Goal: Communication & Community: Answer question/provide support

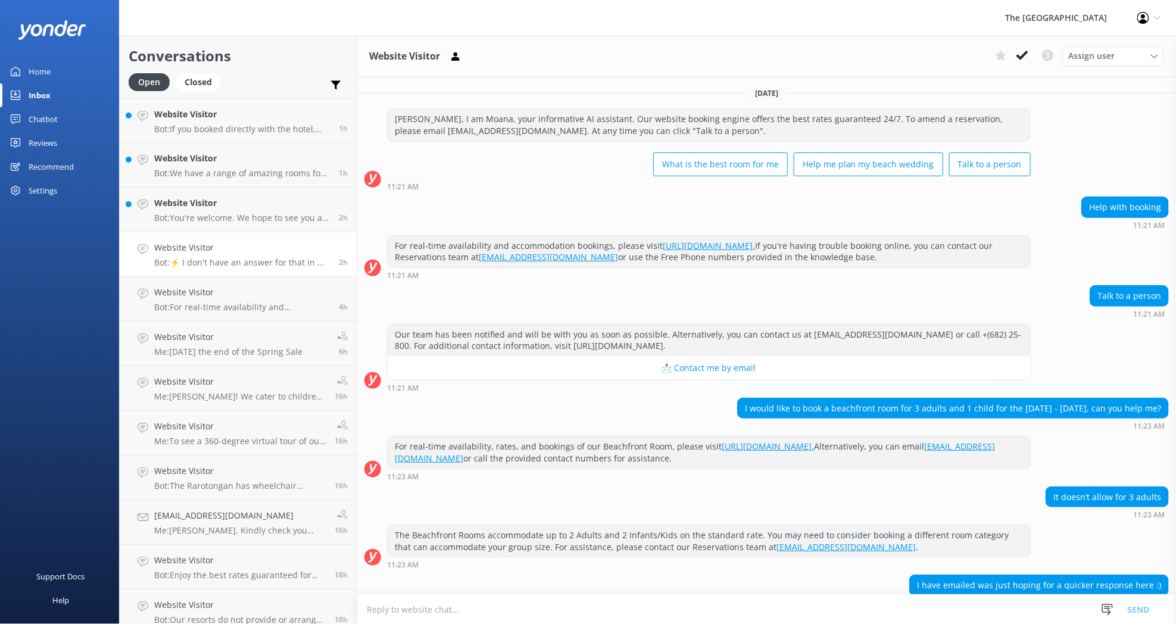
scroll to position [116, 0]
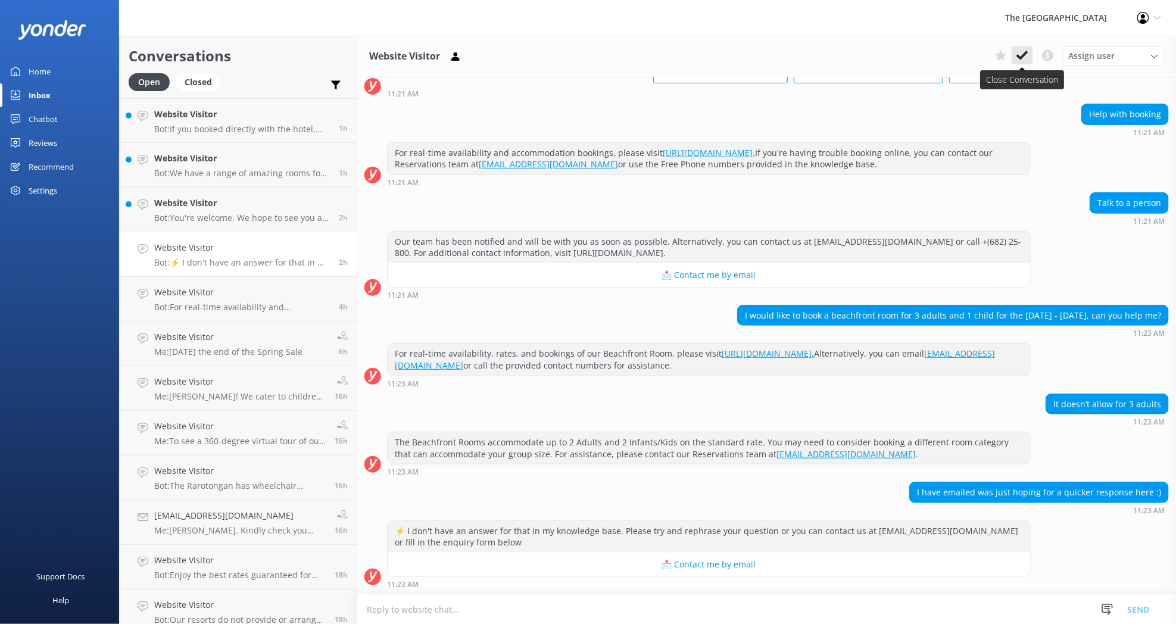
click at [1019, 57] on use at bounding box center [1022, 56] width 12 height 10
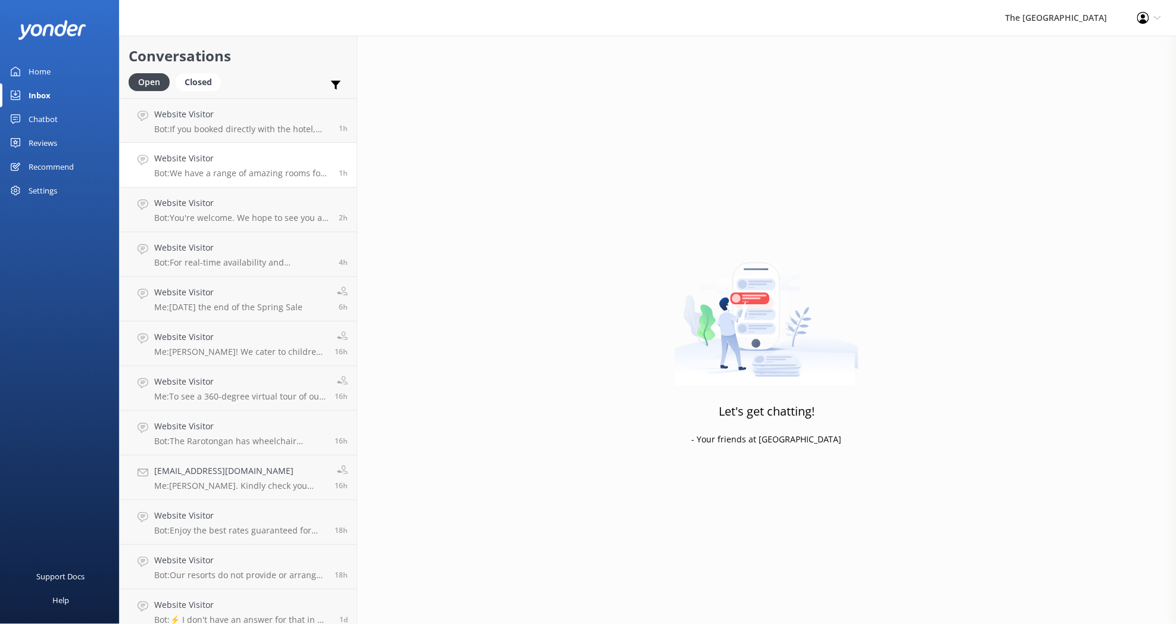
click at [202, 177] on p "Bot: We have a range of amazing rooms for you to choose from. The best way to h…" at bounding box center [242, 173] width 176 height 11
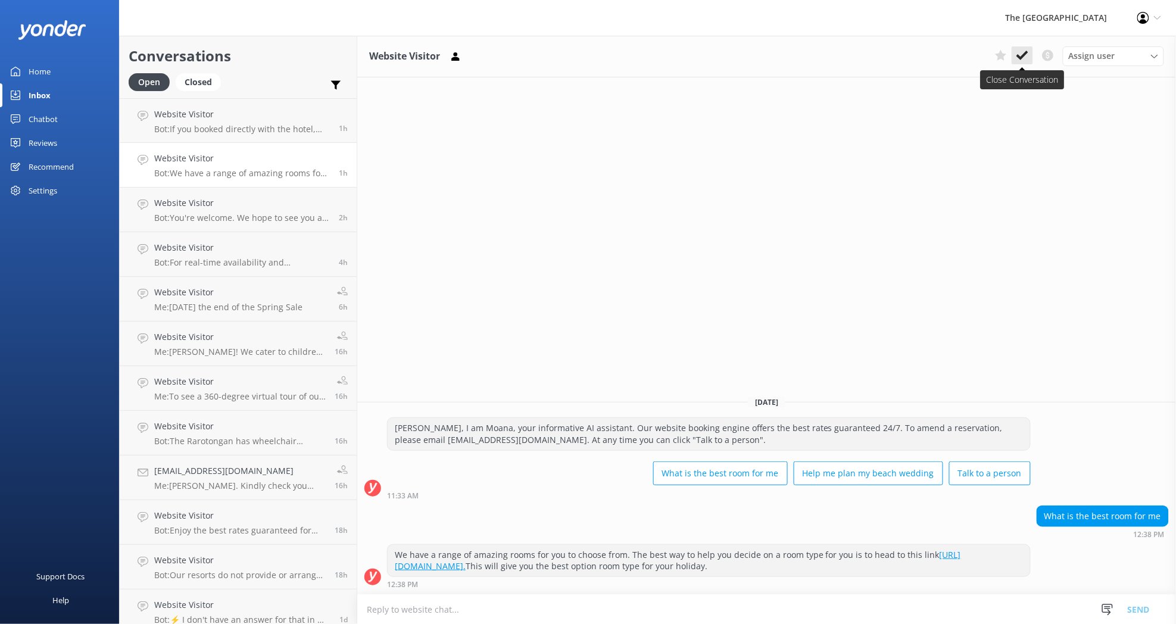
click at [1021, 55] on icon at bounding box center [1022, 55] width 12 height 12
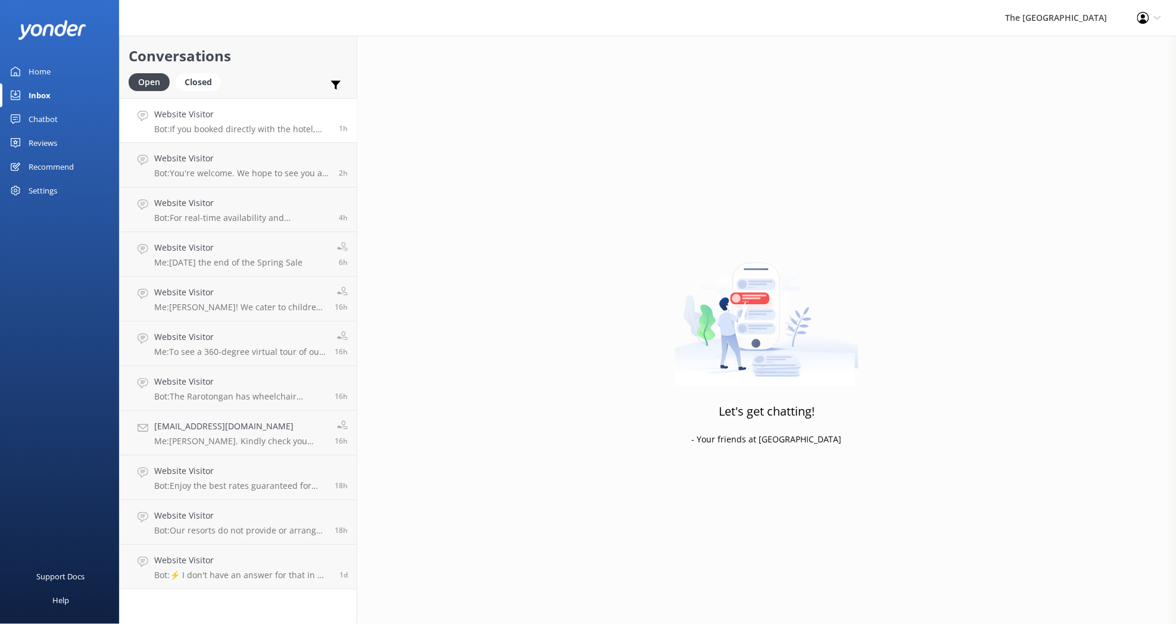
click at [231, 127] on p "Bot: If you booked directly with the hotel, you can amend your booking on the b…" at bounding box center [242, 129] width 176 height 11
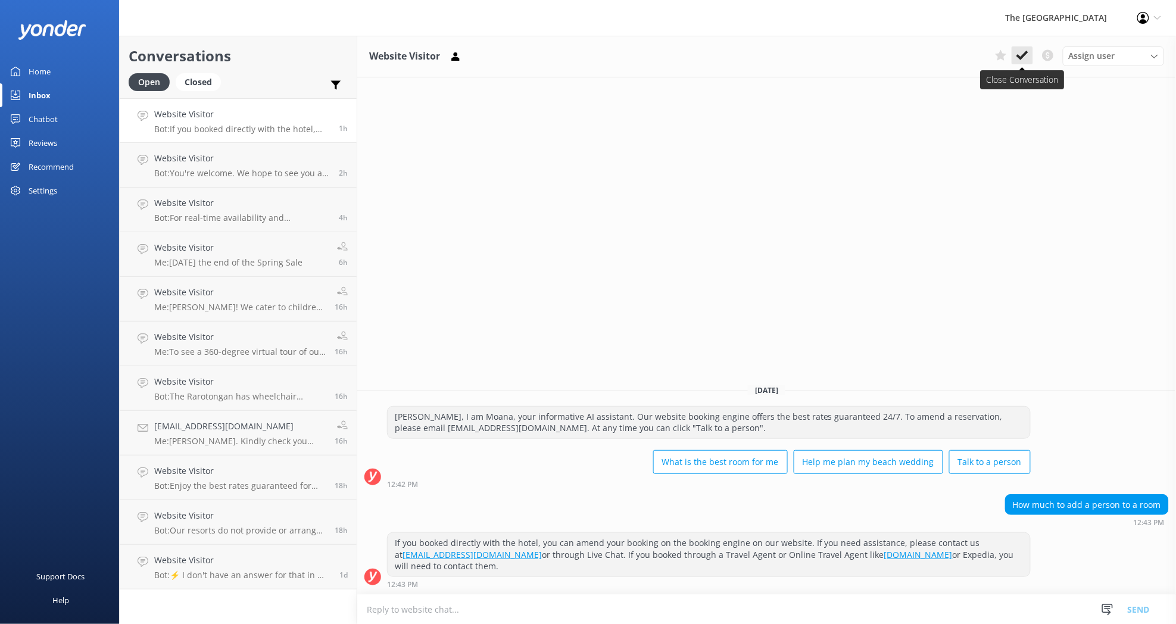
click at [1024, 58] on icon at bounding box center [1022, 55] width 12 height 12
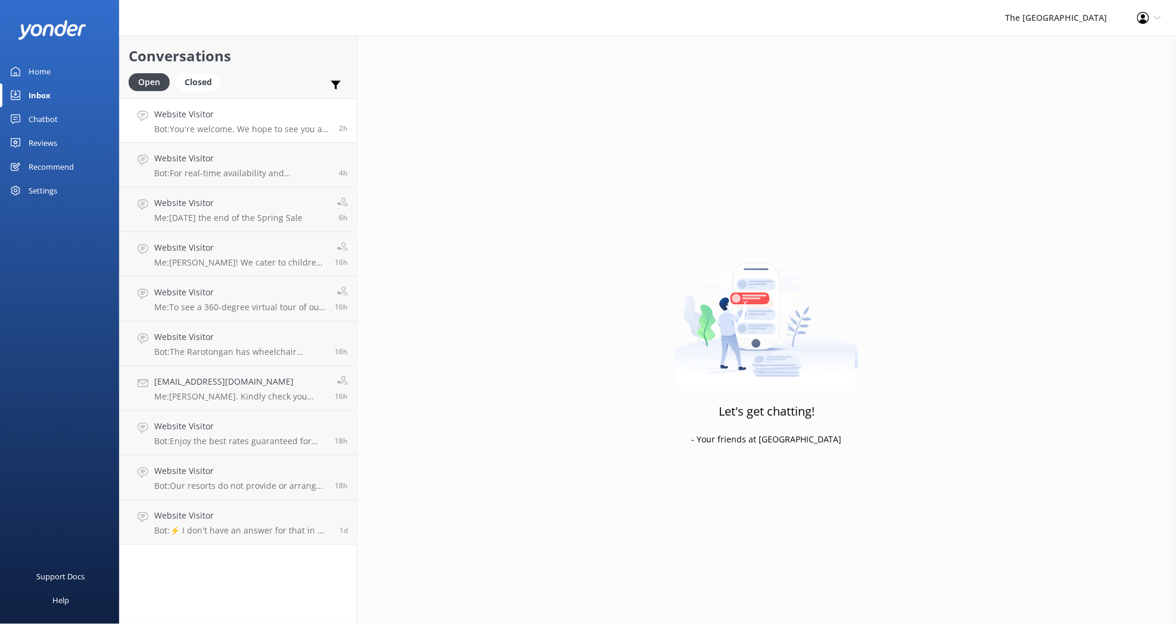
click at [239, 136] on link "Website Visitor Bot: You're welcome. We hope to see you at The [GEOGRAPHIC_DATA…" at bounding box center [238, 120] width 237 height 45
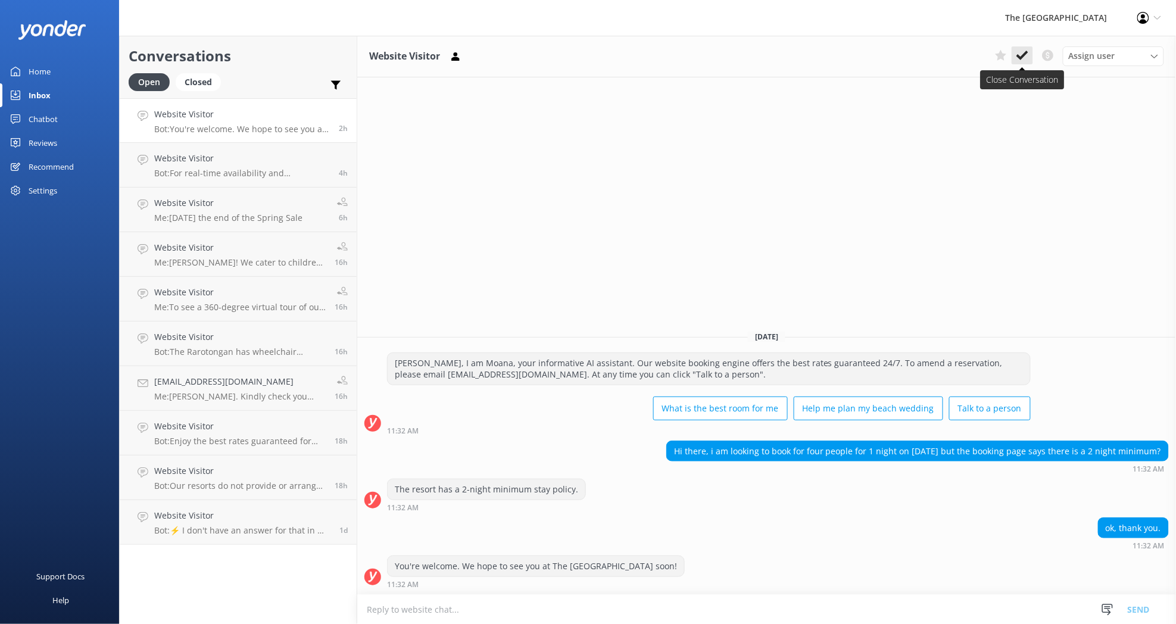
click at [1020, 61] on icon at bounding box center [1022, 55] width 12 height 12
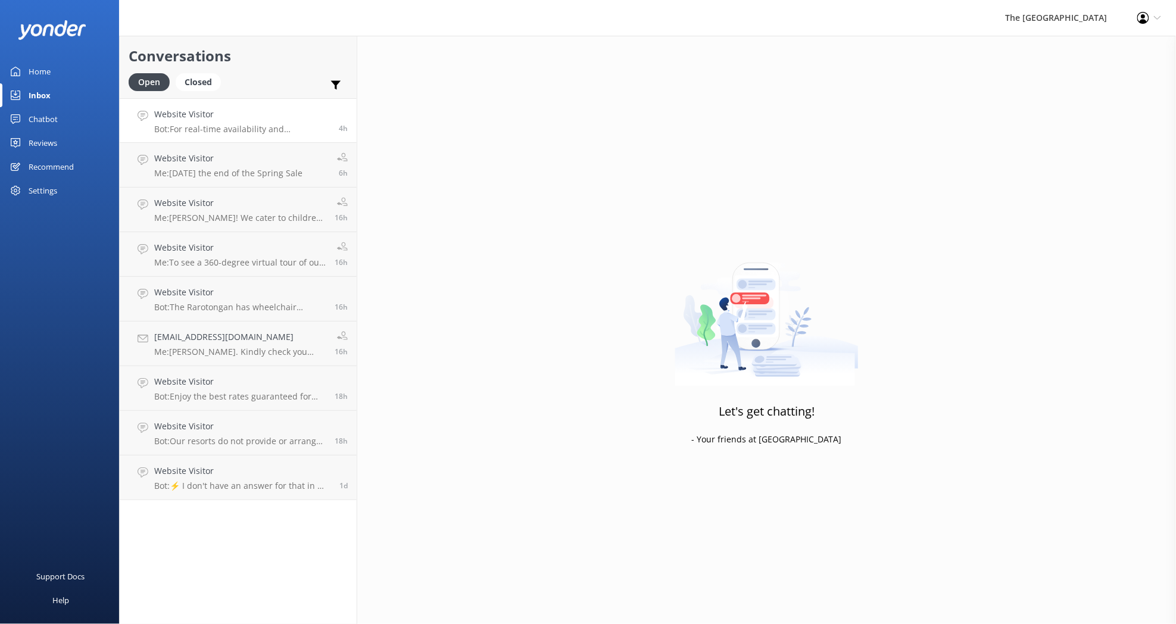
click at [248, 127] on p "Bot: For real-time availability and accommodation bookings, please visit [URL][…" at bounding box center [242, 129] width 176 height 11
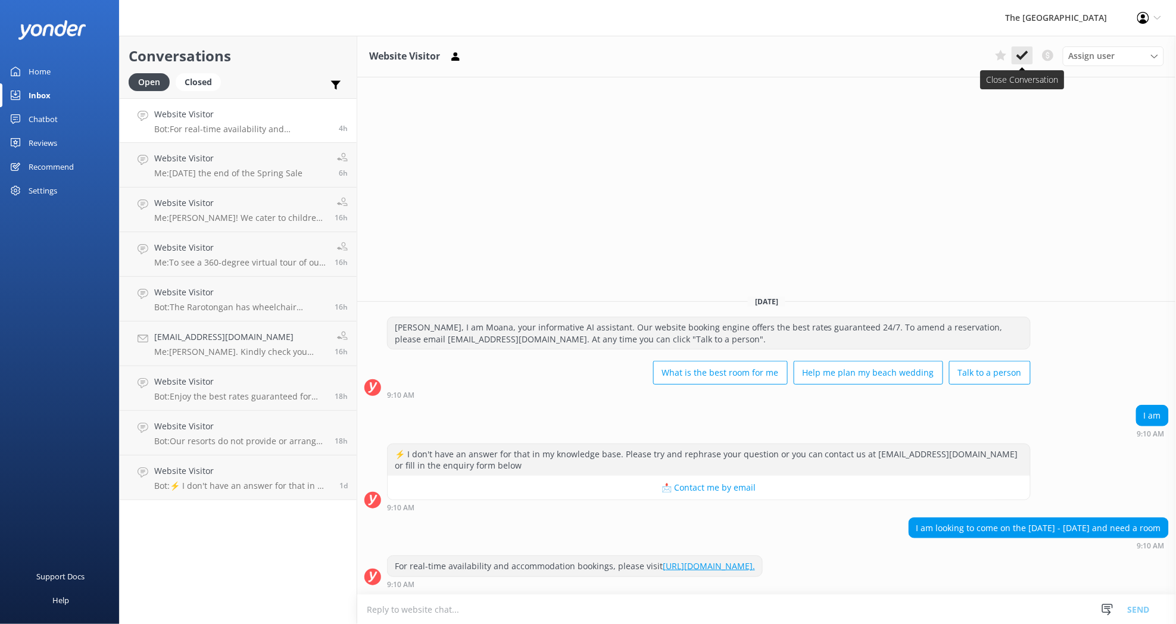
click at [1023, 57] on use at bounding box center [1022, 56] width 12 height 10
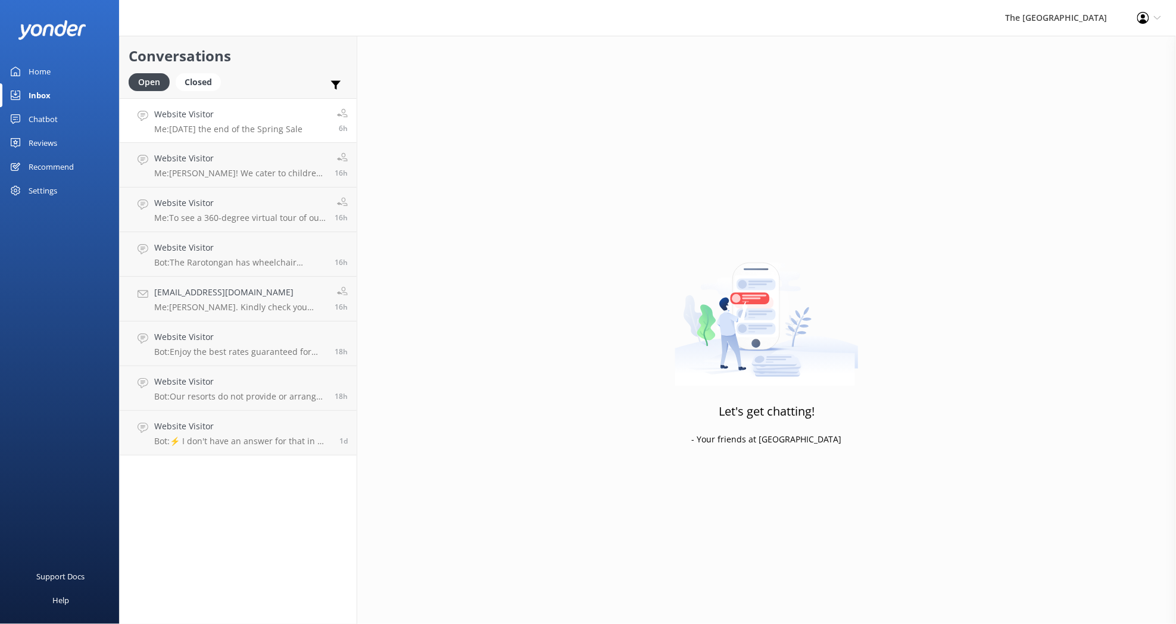
click at [204, 128] on p "Me: [DATE] the end of the Spring Sale" at bounding box center [228, 129] width 148 height 11
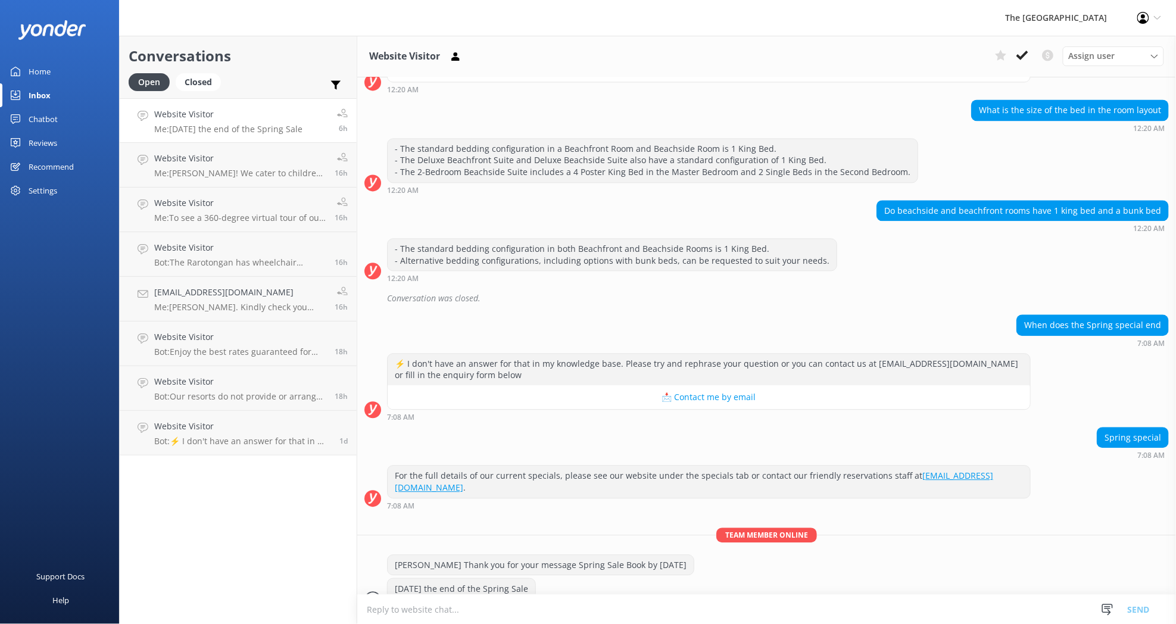
scroll to position [923, 0]
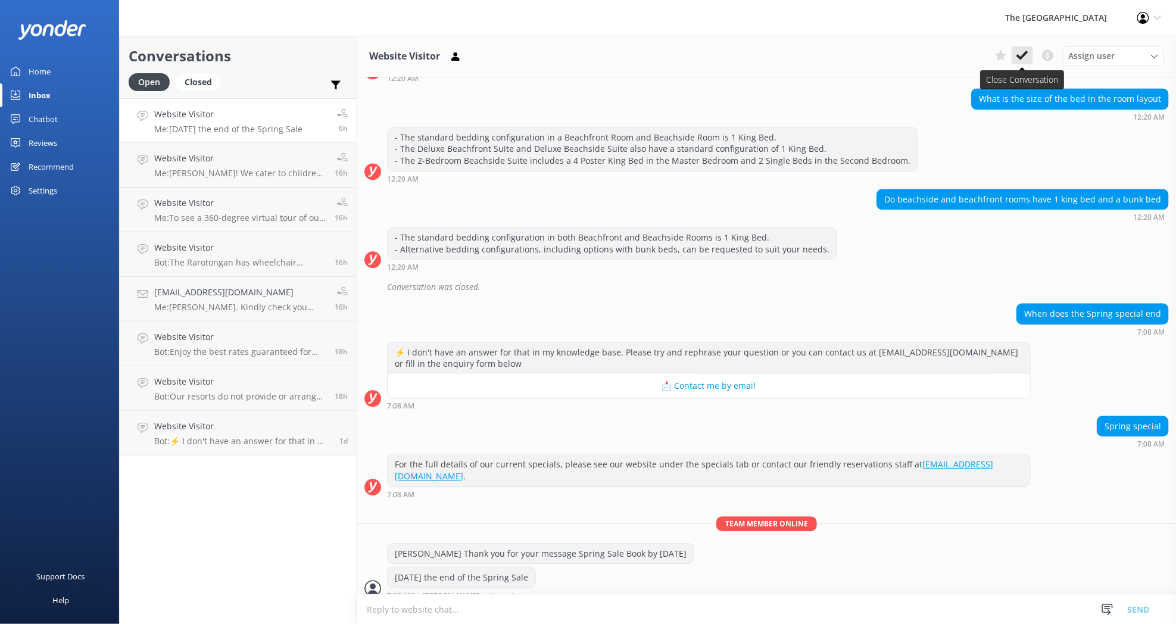
click at [1023, 58] on use at bounding box center [1022, 56] width 12 height 10
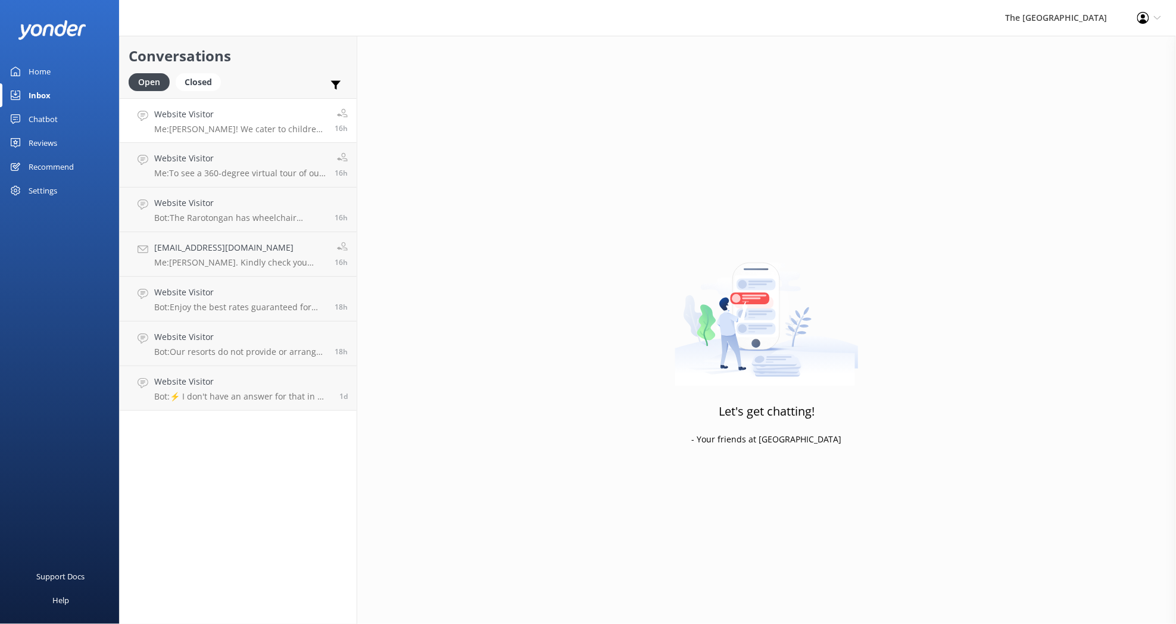
click at [268, 125] on p "Me: [PERSON_NAME]! We cater to children aged [DEMOGRAPHIC_DATA] years inclusive…" at bounding box center [239, 129] width 171 height 11
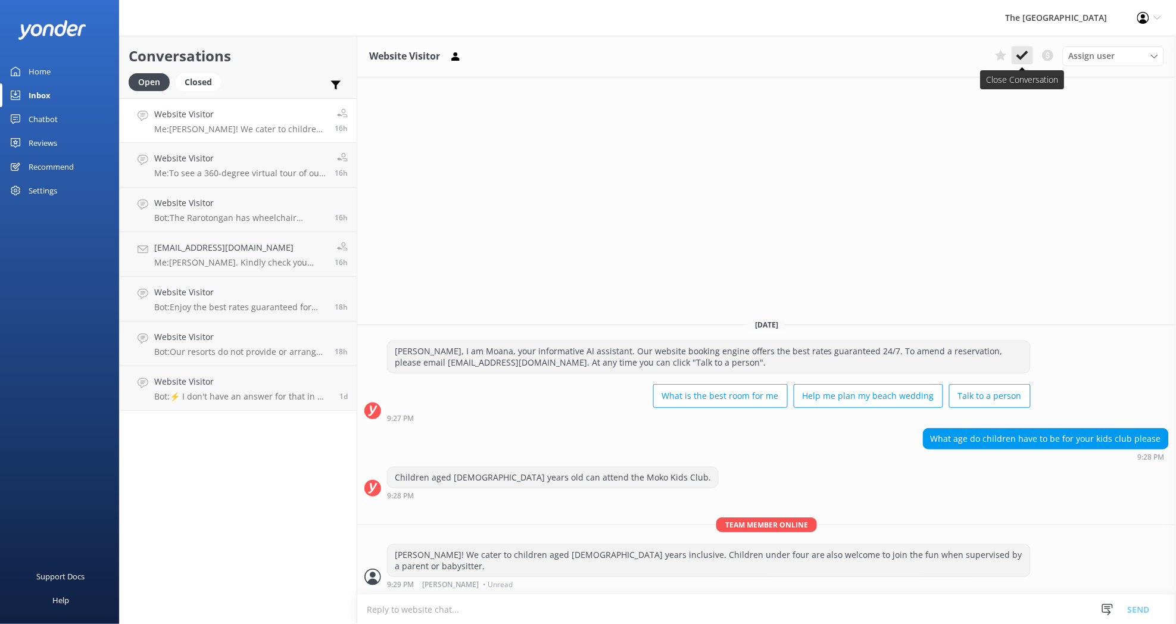
click at [1016, 51] on icon at bounding box center [1022, 55] width 12 height 12
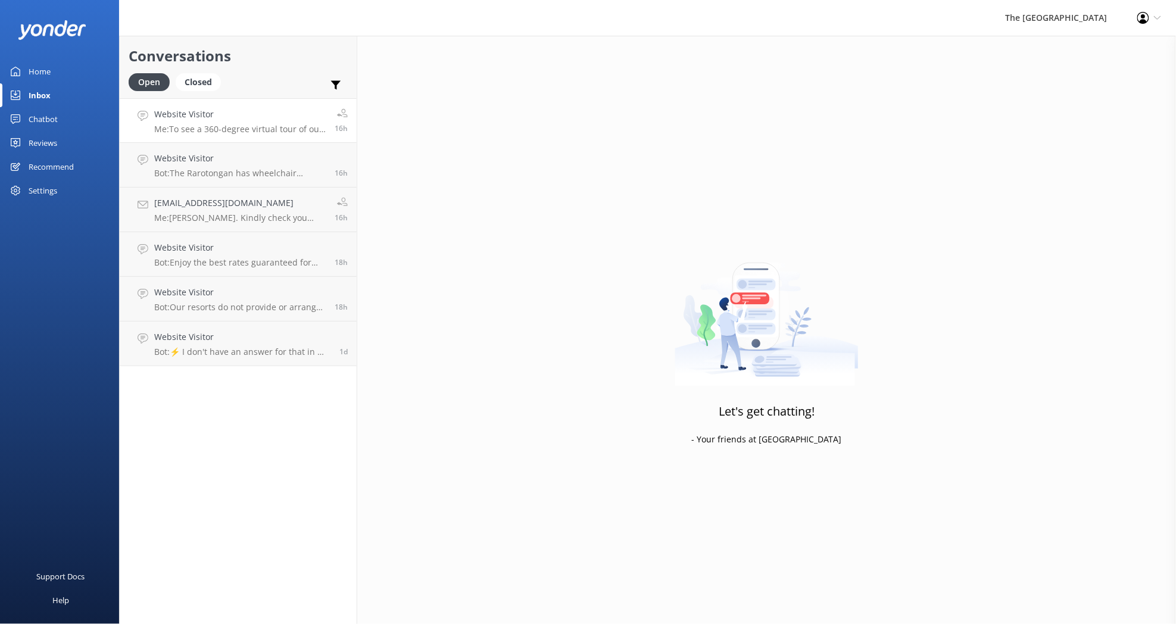
click at [259, 123] on div "Website Visitor Me: To see a 360-degree virtual tour of our rooms, please visit…" at bounding box center [239, 121] width 171 height 26
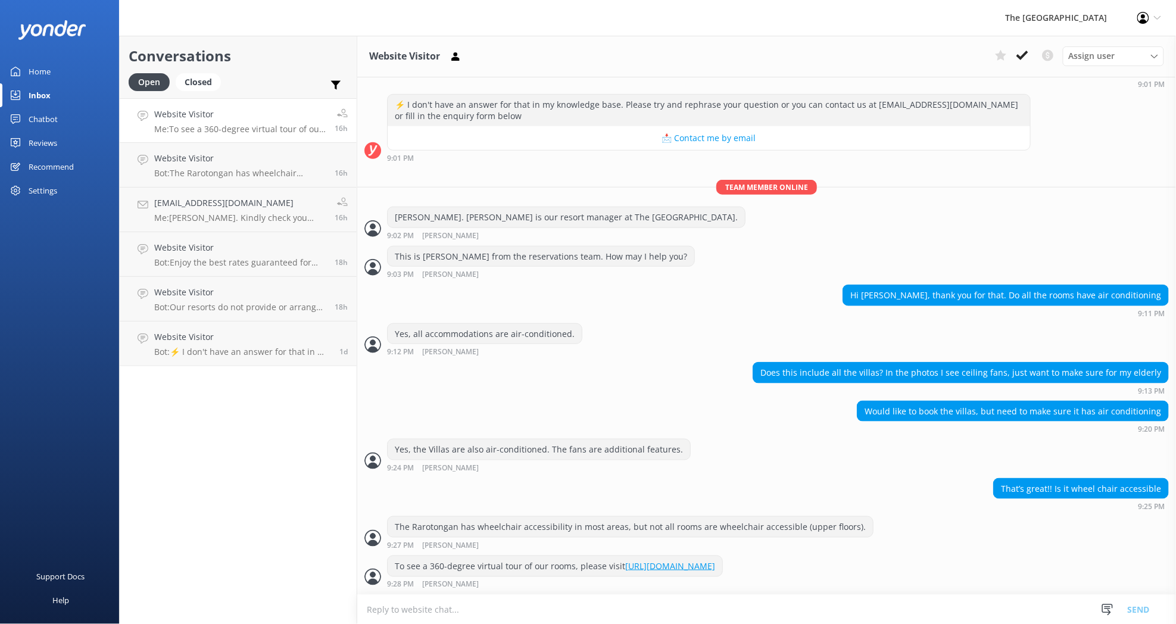
scroll to position [331, 0]
click at [1021, 57] on use at bounding box center [1022, 56] width 12 height 10
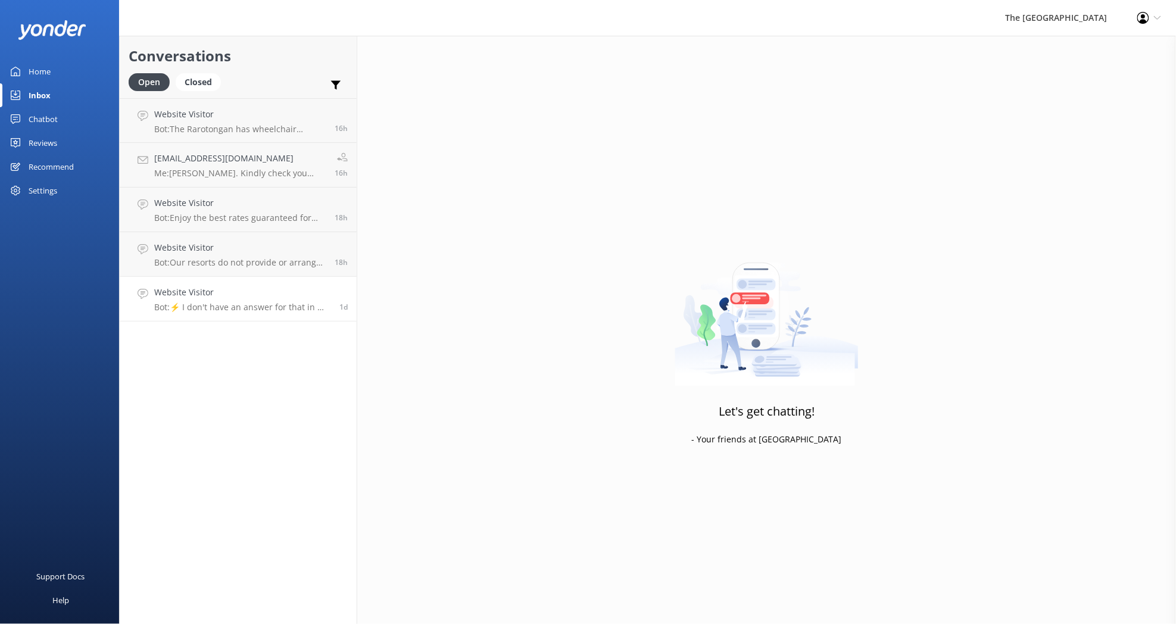
click at [238, 292] on h4 "Website Visitor" at bounding box center [242, 292] width 176 height 13
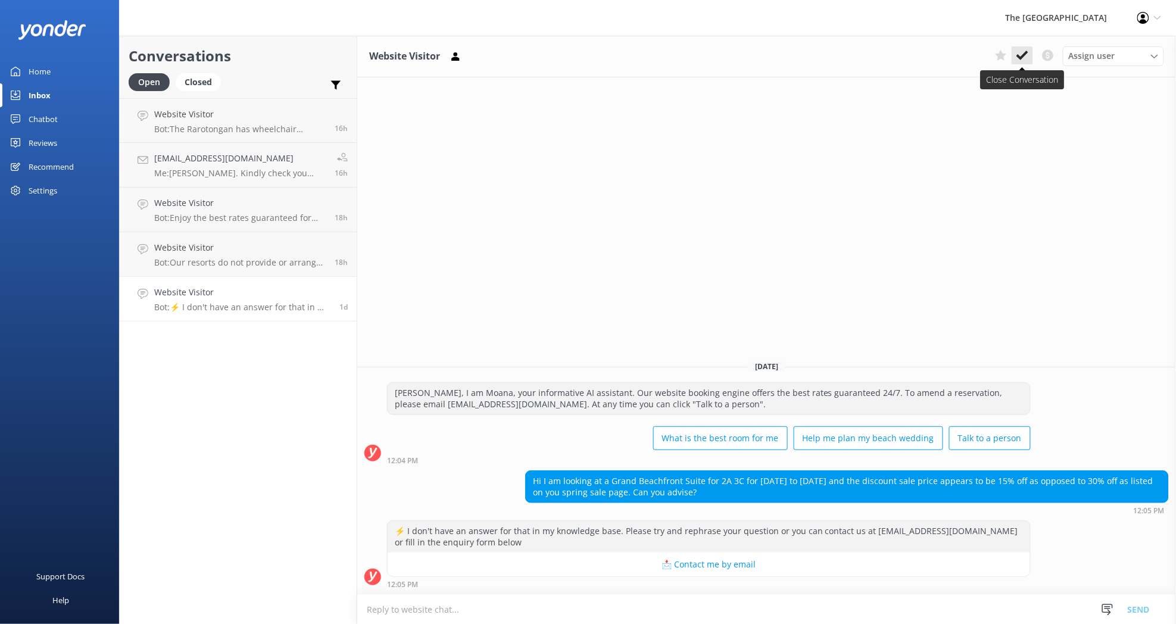
click at [1027, 54] on icon at bounding box center [1022, 55] width 12 height 12
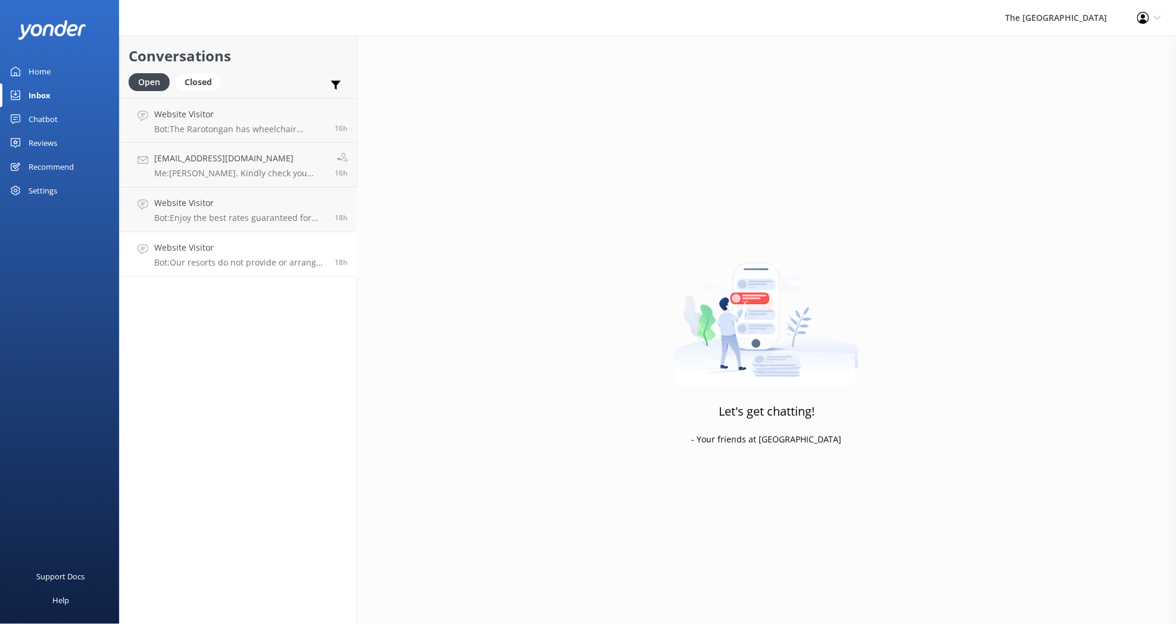
click at [242, 248] on h4 "Website Visitor" at bounding box center [239, 247] width 171 height 13
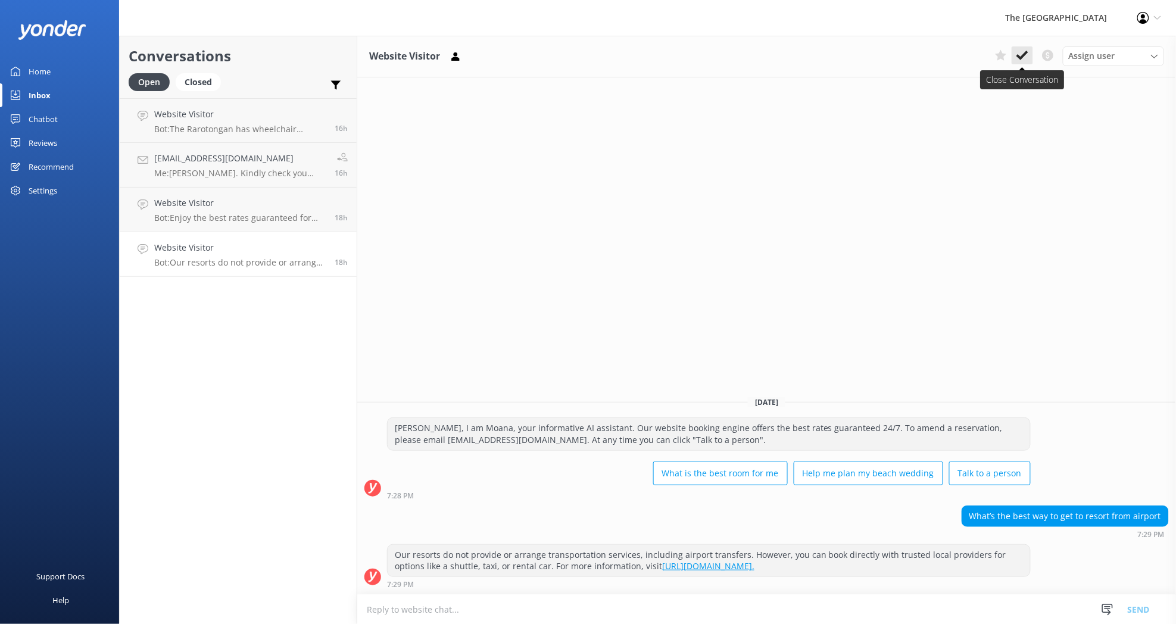
click at [1025, 55] on use at bounding box center [1022, 56] width 12 height 10
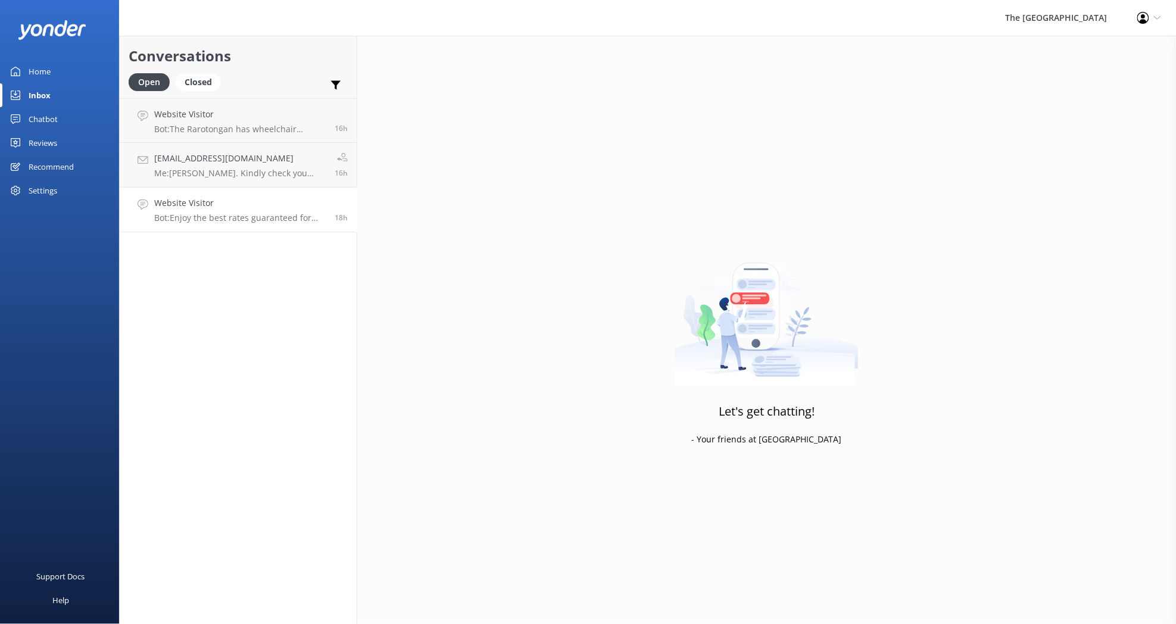
click at [264, 195] on link "Website Visitor Bot: Enjoy the best rates guaranteed for direct bookings by usi…" at bounding box center [238, 210] width 237 height 45
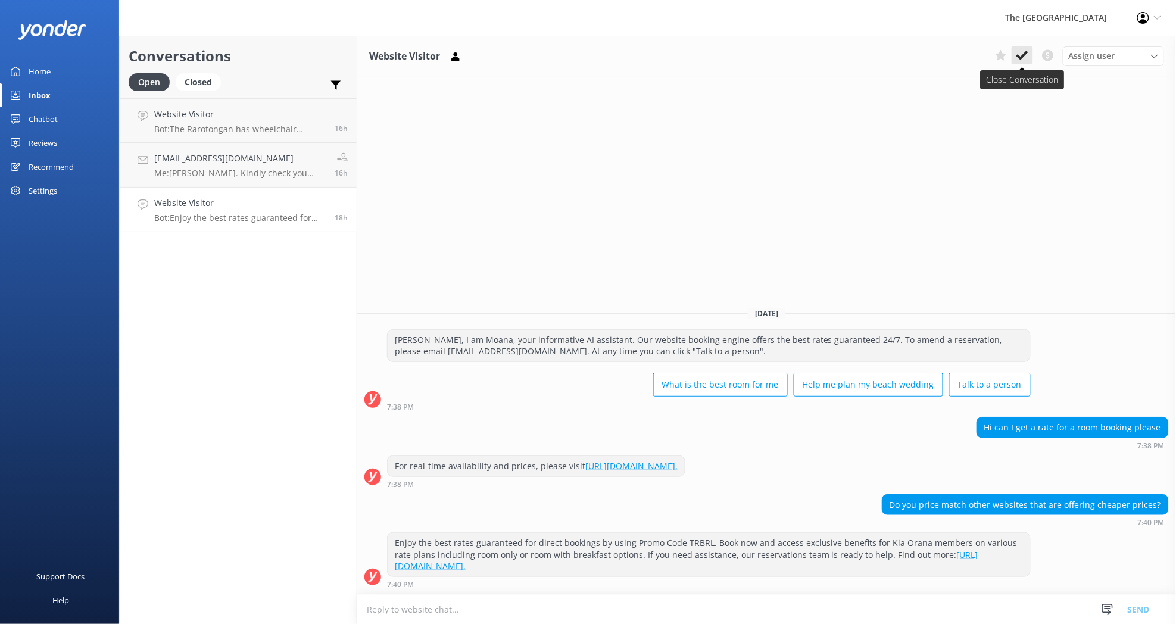
click at [1028, 54] on icon at bounding box center [1022, 55] width 12 height 12
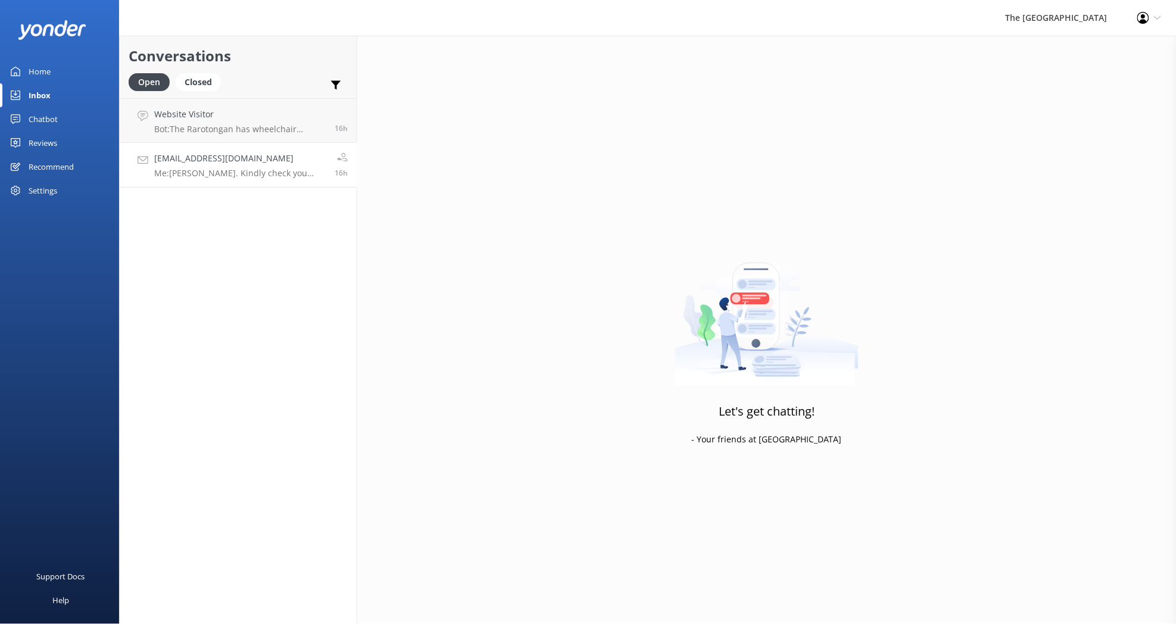
click at [196, 157] on h4 "[EMAIL_ADDRESS][DOMAIN_NAME]" at bounding box center [239, 158] width 171 height 13
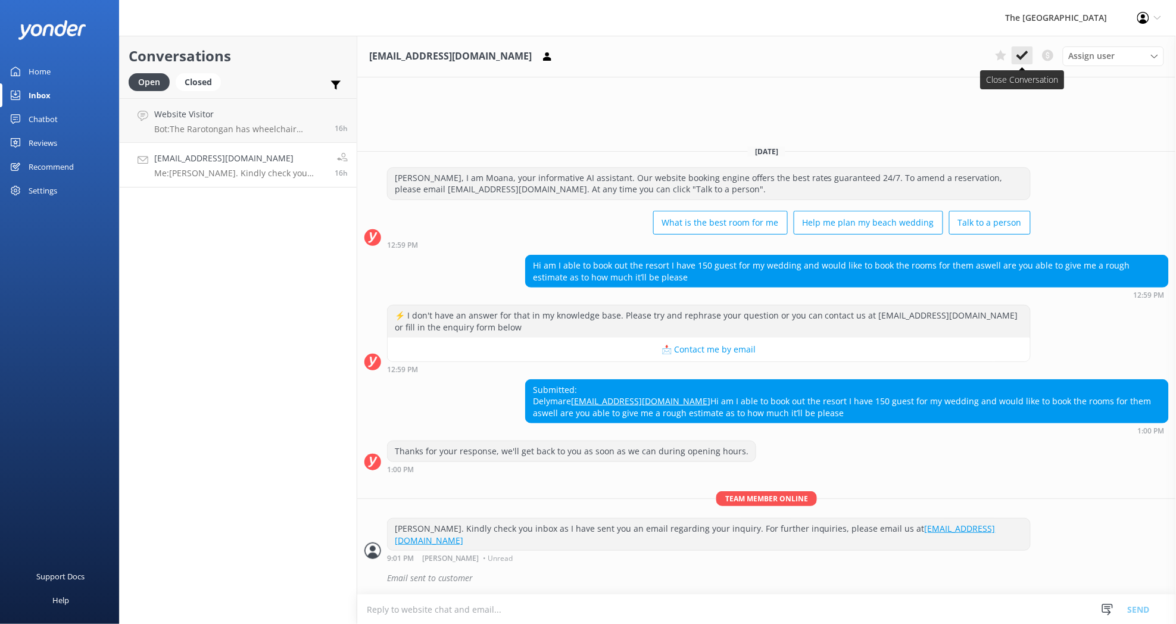
click at [1020, 58] on use at bounding box center [1022, 56] width 12 height 10
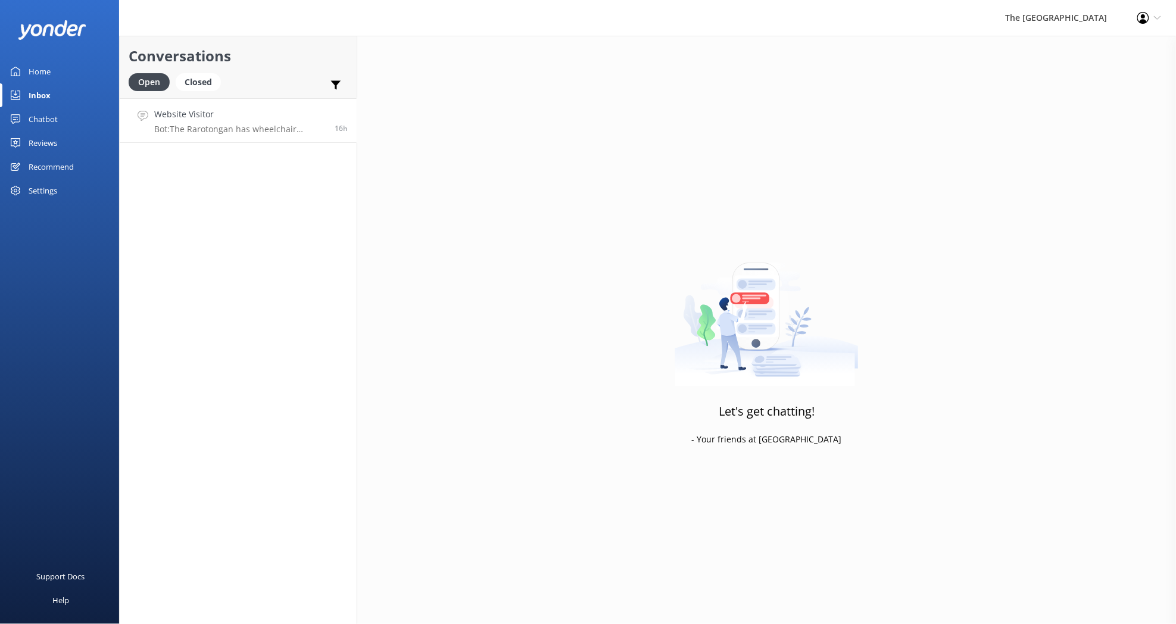
click at [251, 125] on p "Bot: The Rarotongan has wheelchair accessibility in most areas, but not all roo…" at bounding box center [239, 129] width 171 height 11
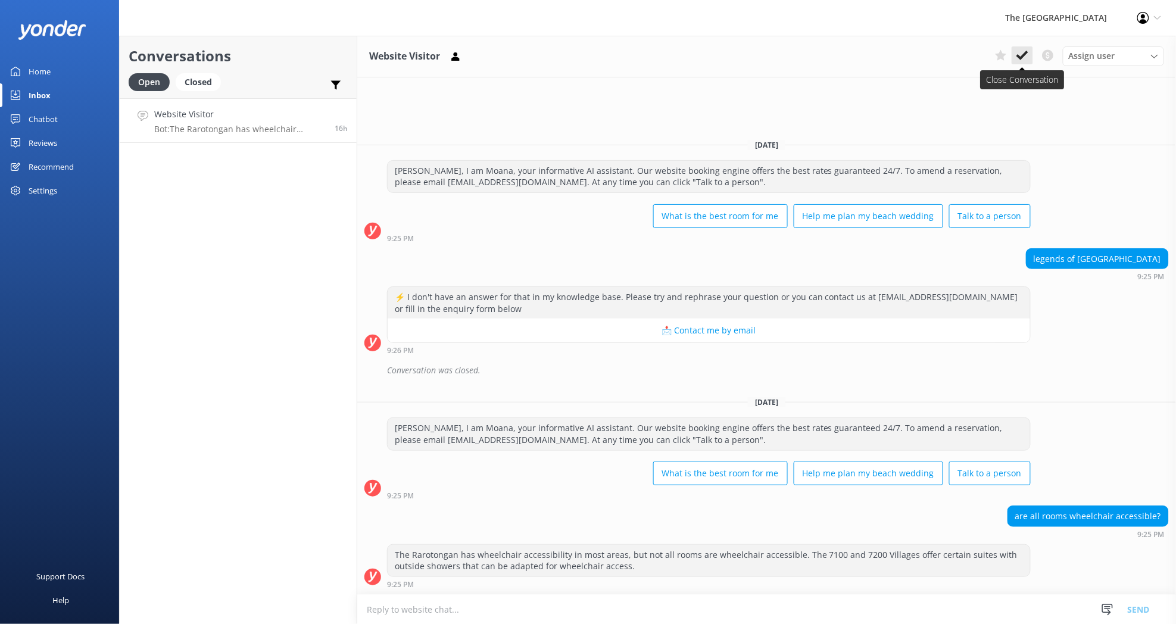
click at [1023, 58] on use at bounding box center [1022, 56] width 12 height 10
